Goal: Task Accomplishment & Management: Manage account settings

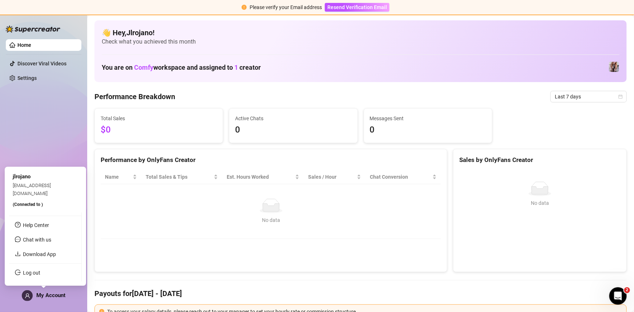
click at [46, 298] on span "My Account" at bounding box center [50, 295] width 29 height 7
click at [32, 272] on link "Log out" at bounding box center [31, 273] width 17 height 6
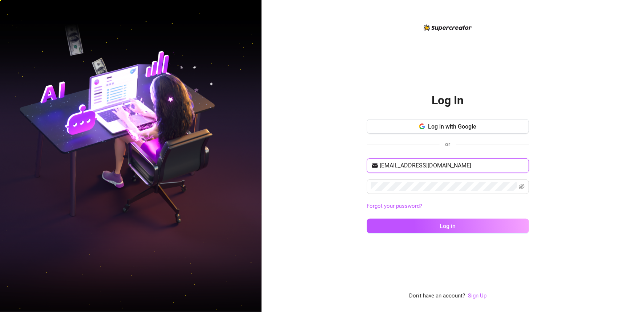
click at [456, 164] on input "[EMAIL_ADDRESS][DOMAIN_NAME]" at bounding box center [452, 165] width 145 height 9
type input "[EMAIL_ADDRESS][DOMAIN_NAME]"
click at [439, 228] on button "Log in" at bounding box center [448, 226] width 162 height 15
